Goal: Navigation & Orientation: Find specific page/section

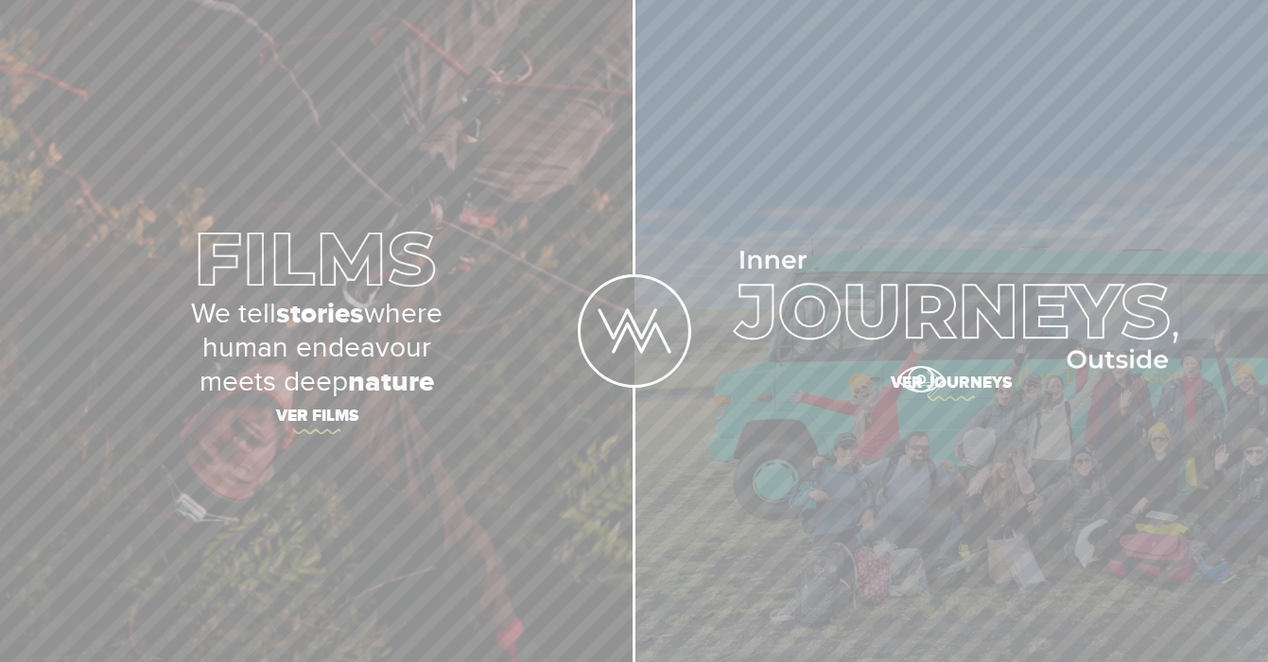
click at [921, 375] on span "Ver journeys" at bounding box center [951, 386] width 634 height 40
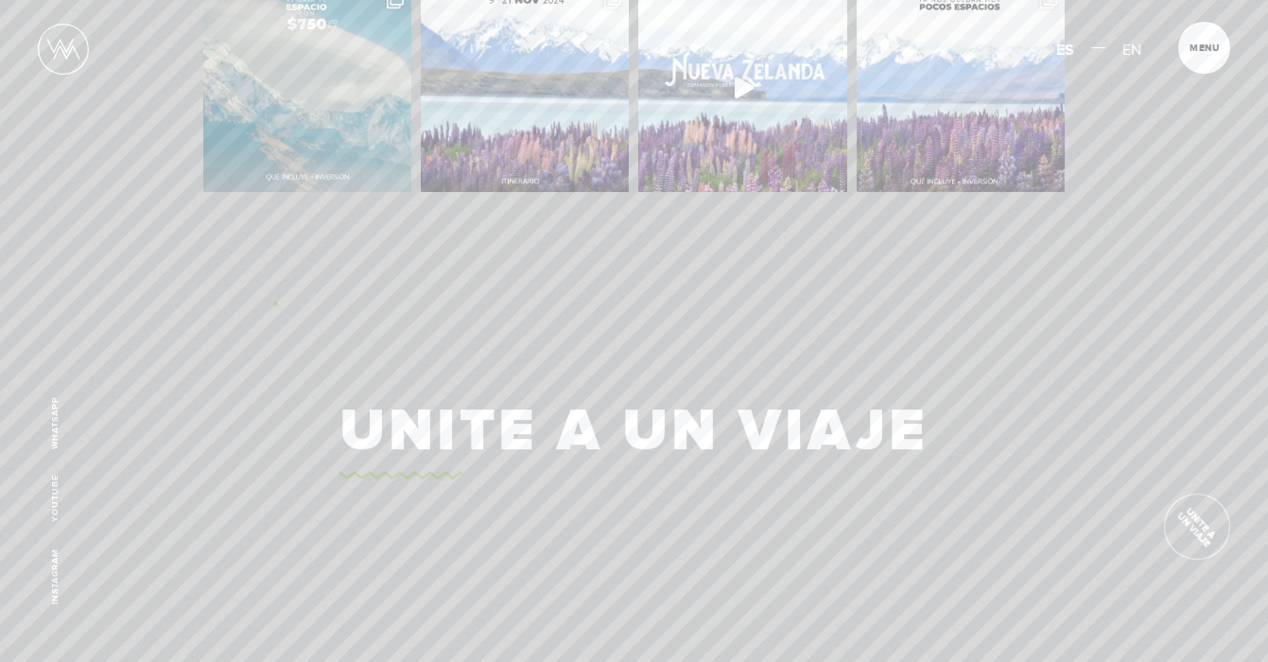
scroll to position [4416, 0]
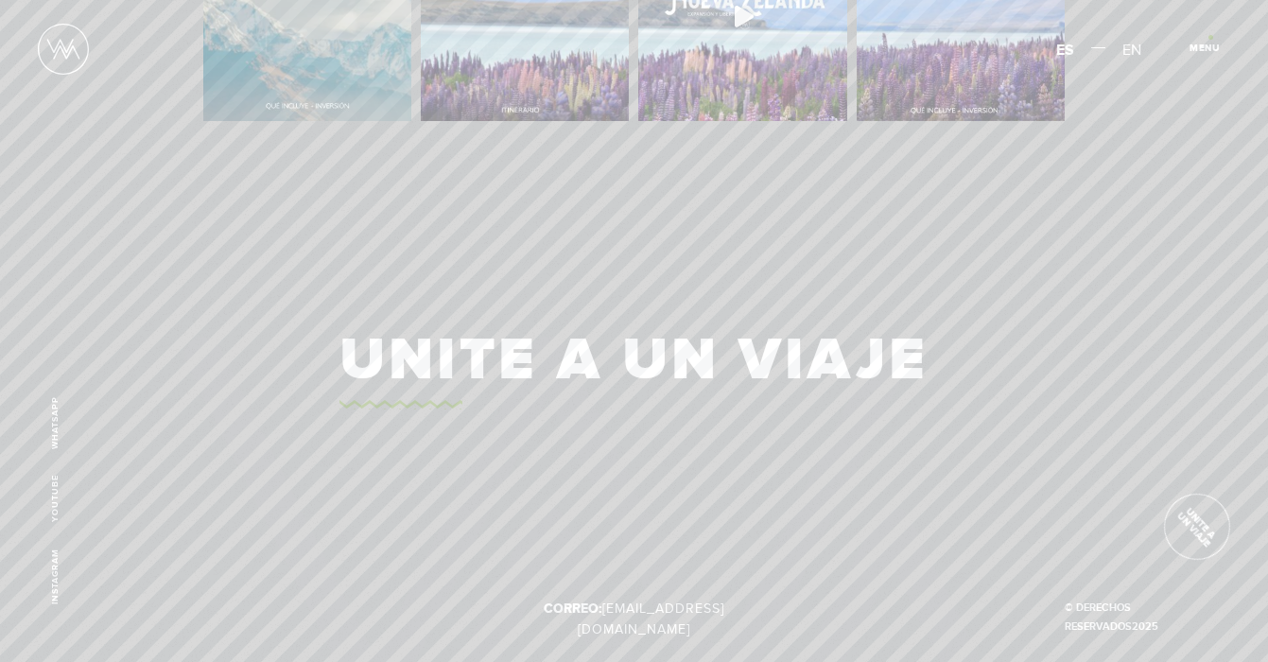
click at [1207, 38] on article "Menu Cerrar" at bounding box center [1204, 48] width 52 height 52
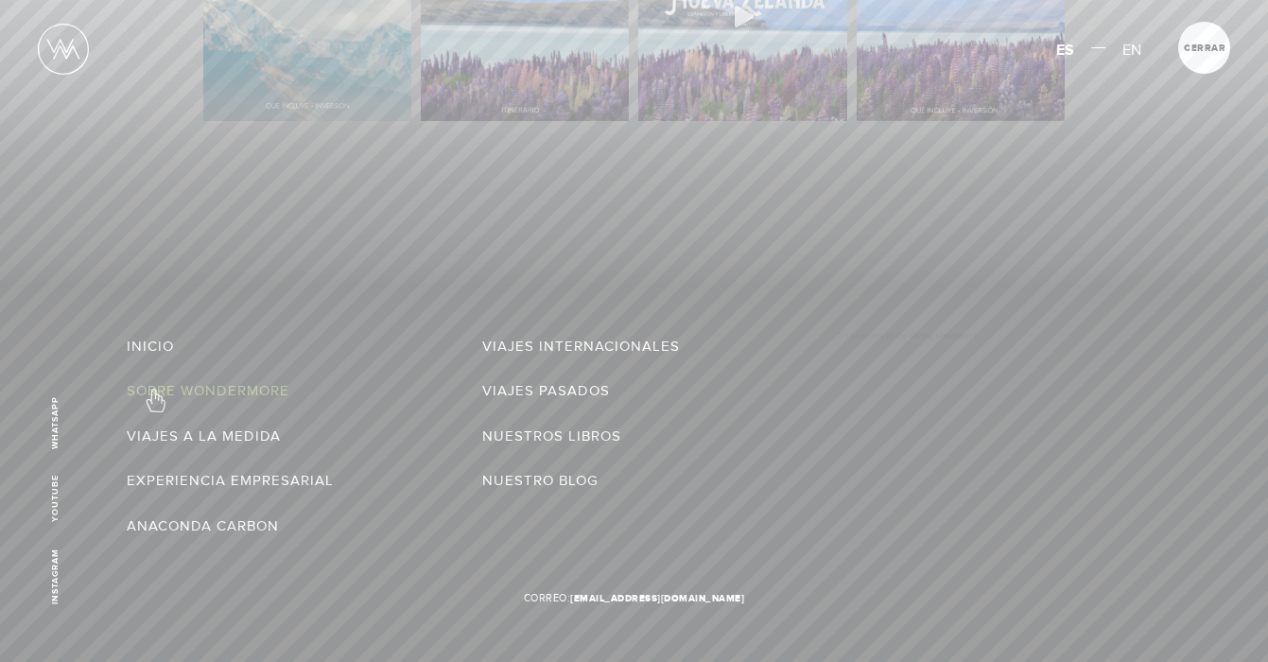
click at [154, 390] on link "Sobre Wondermore" at bounding box center [208, 390] width 163 height 30
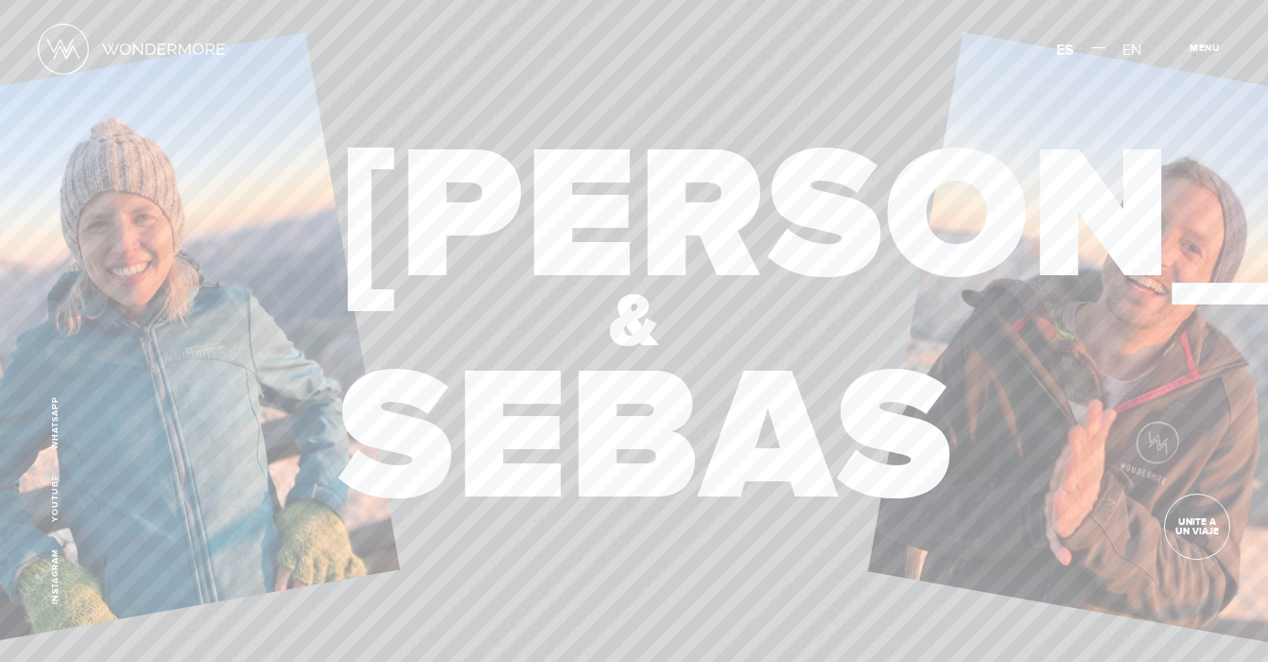
click at [1193, 54] on span "Cerrar" at bounding box center [1213, 53] width 63 height 20
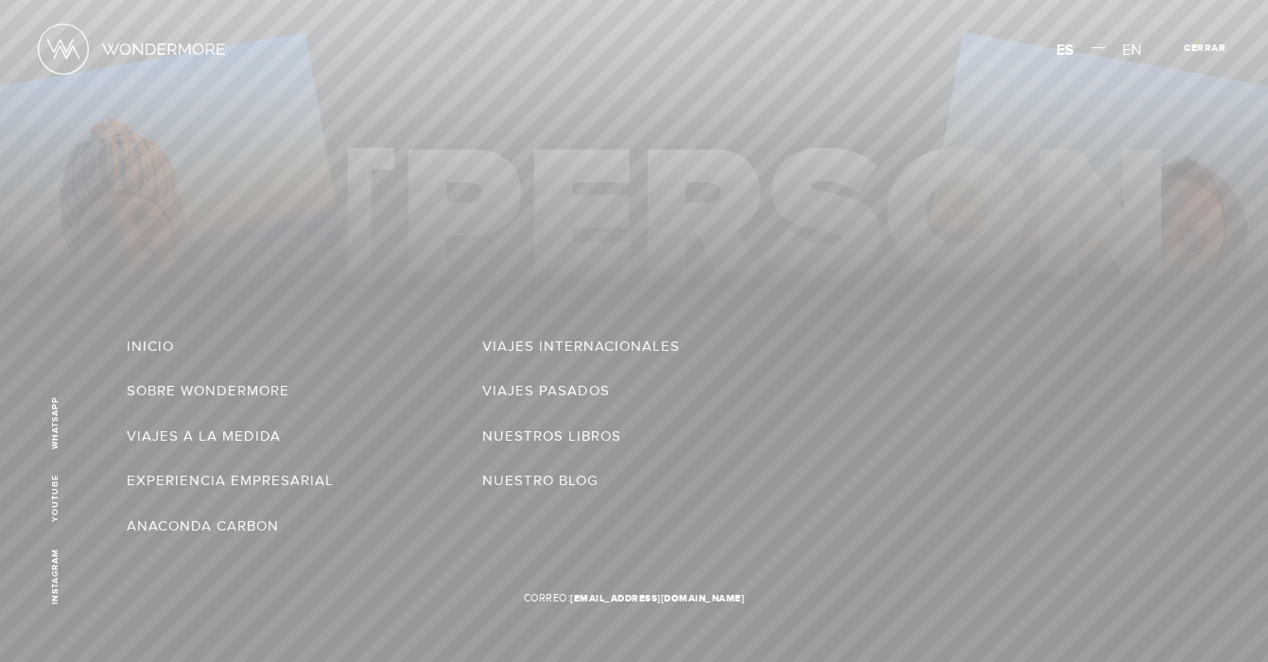
click at [1201, 44] on span "Cerrar" at bounding box center [1205, 47] width 42 height 9
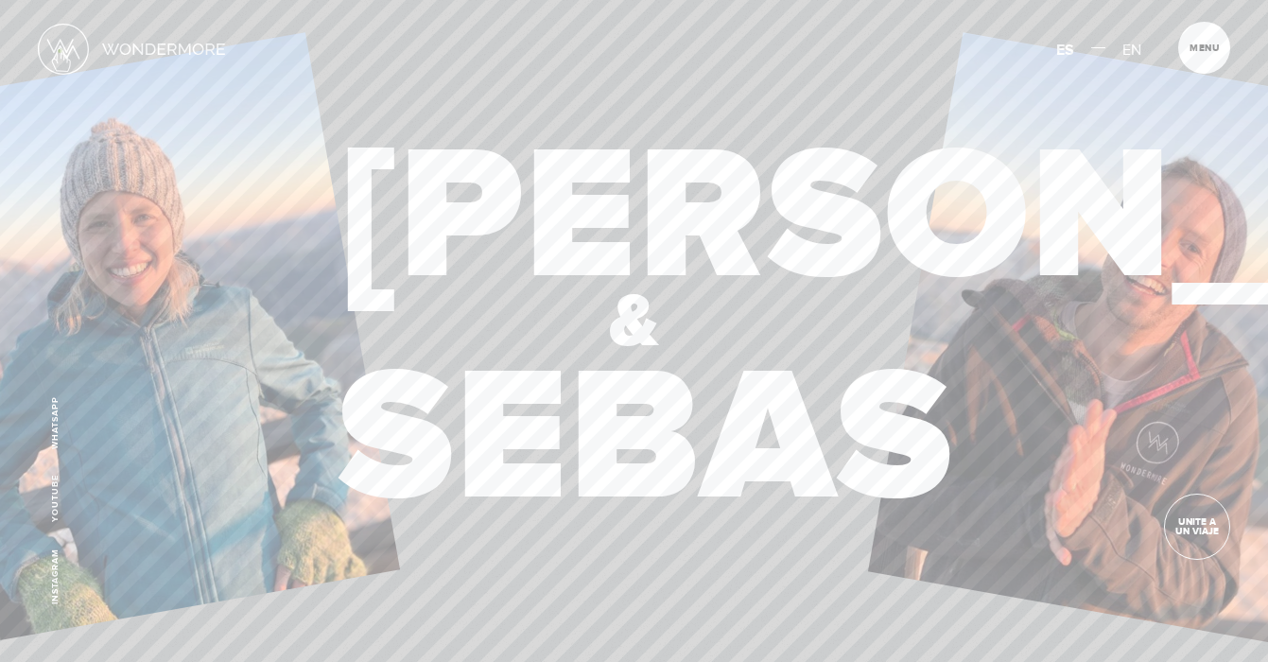
click at [60, 50] on img at bounding box center [63, 49] width 51 height 51
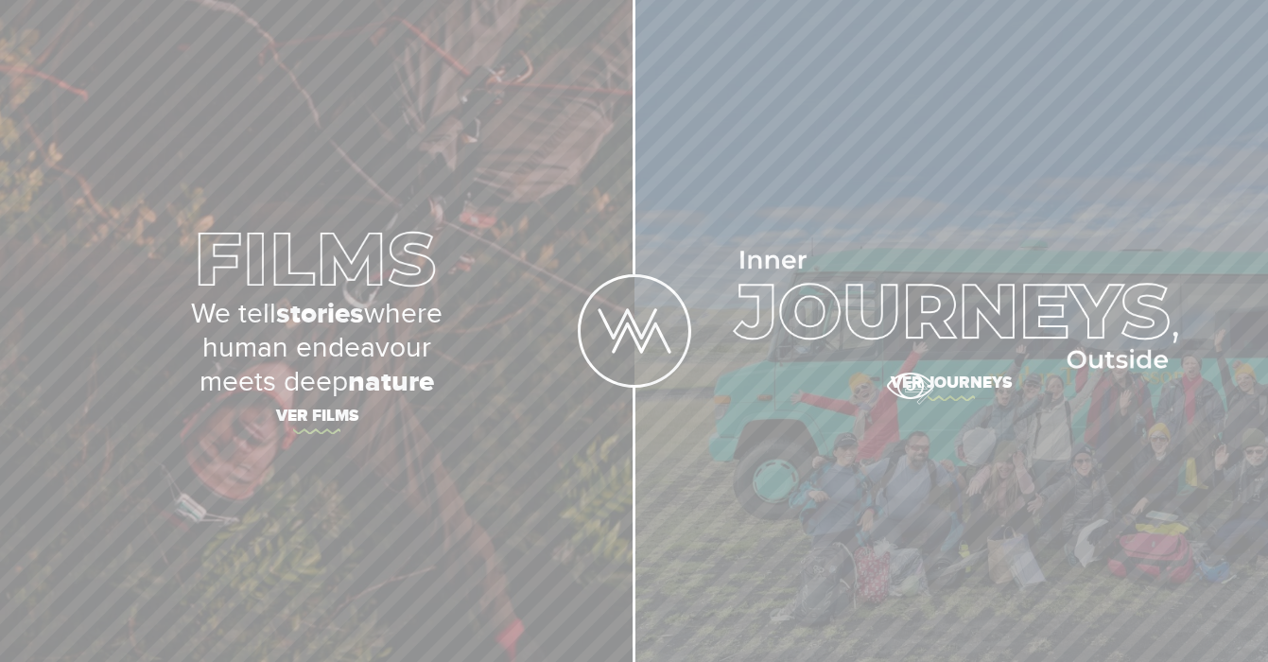
click at [910, 386] on span "Ver journeys" at bounding box center [951, 386] width 634 height 40
